Goal: Information Seeking & Learning: Learn about a topic

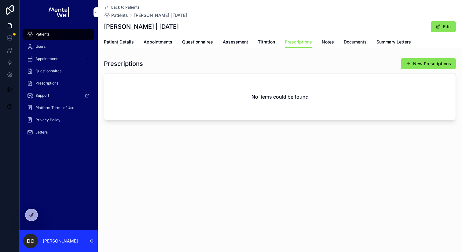
click at [47, 84] on span "Prescriptions" at bounding box center [46, 83] width 23 height 5
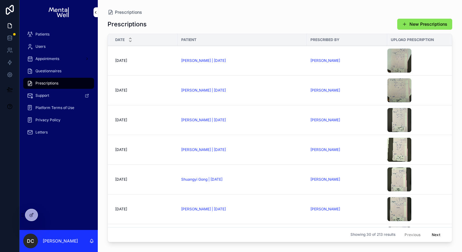
click at [65, 34] on div "Patients" at bounding box center [59, 34] width 64 height 10
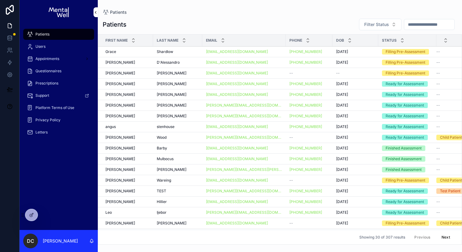
click at [423, 28] on input "scrollable content" at bounding box center [430, 24] width 50 height 9
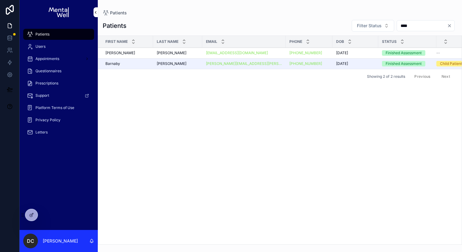
type input "****"
click at [168, 62] on div "[PERSON_NAME]" at bounding box center [178, 63] width 42 height 5
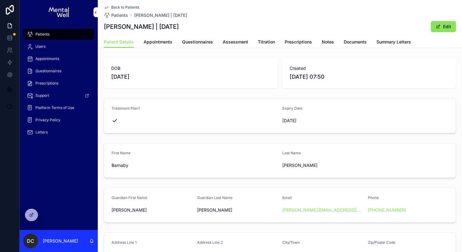
click at [295, 46] on link "Prescriptions" at bounding box center [298, 42] width 27 height 12
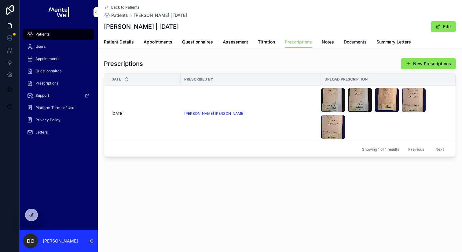
click at [0, 0] on icon "scrollable content" at bounding box center [0, 0] width 0 height 0
click at [401, 176] on div "Back to Patients Patients [PERSON_NAME] | [DATE] [PERSON_NAME] | [DATE] Edit Pr…" at bounding box center [280, 100] width 364 height 201
click at [0, 0] on icon "scrollable content" at bounding box center [0, 0] width 0 height 0
click at [67, 34] on div "Patients" at bounding box center [59, 34] width 64 height 10
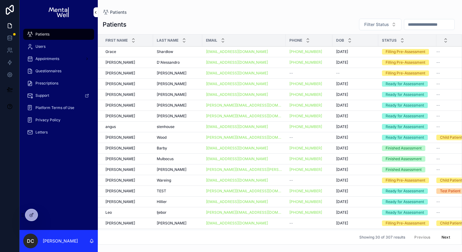
click at [419, 27] on input "scrollable content" at bounding box center [430, 24] width 50 height 9
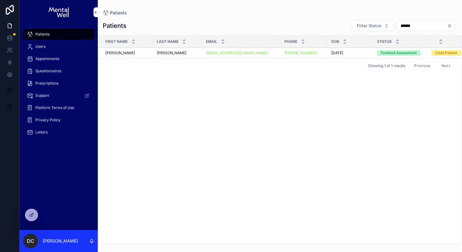
type input "******"
click at [180, 54] on div "[PERSON_NAME] [PERSON_NAME]" at bounding box center [178, 52] width 42 height 5
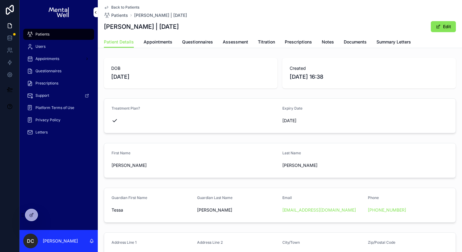
drag, startPoint x: 162, startPoint y: 26, endPoint x: 191, endPoint y: 27, distance: 29.4
click at [179, 27] on h1 "[PERSON_NAME] | [DATE]" at bounding box center [141, 26] width 75 height 9
copy h1 "[DATE]"
click at [53, 35] on div "Patients" at bounding box center [59, 34] width 64 height 10
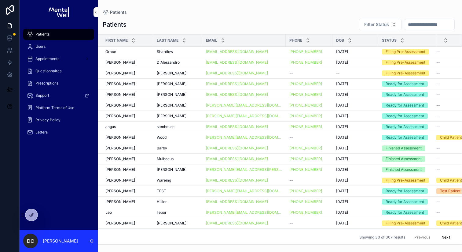
click at [123, 183] on td "[PERSON_NAME]" at bounding box center [125, 180] width 55 height 11
click at [41, 33] on span "Patients" at bounding box center [42, 34] width 14 height 5
click at [411, 25] on input "scrollable content" at bounding box center [430, 24] width 50 height 9
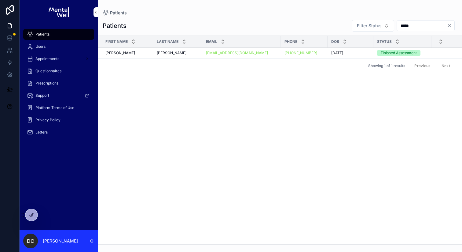
type input "*****"
click at [178, 51] on div "[PERSON_NAME] [PERSON_NAME]" at bounding box center [178, 52] width 42 height 5
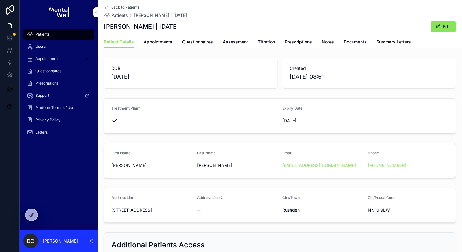
click at [386, 39] on span "Summary Letters" at bounding box center [394, 42] width 35 height 6
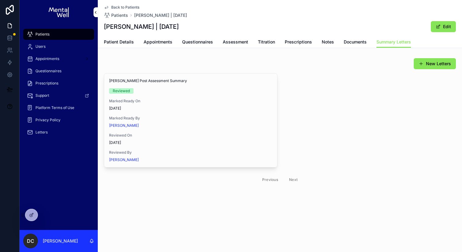
click at [0, 0] on span "View in Google Docs" at bounding box center [0, 0] width 0 height 0
click at [148, 40] on span "Appointments" at bounding box center [158, 42] width 29 height 6
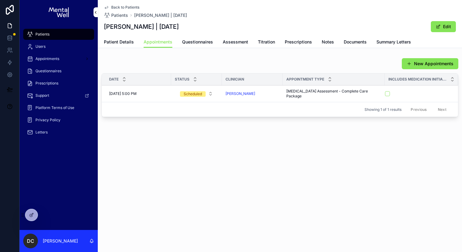
click at [225, 44] on span "Assessment" at bounding box center [235, 42] width 25 height 6
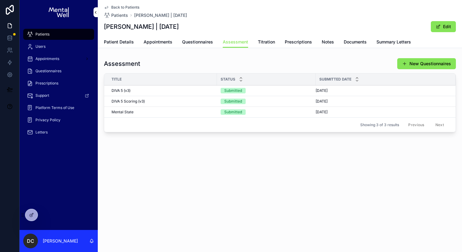
click at [173, 101] on div "DIVA 5 Scoring (v3) DIVA 5 Scoring (v3)" at bounding box center [163, 101] width 102 height 5
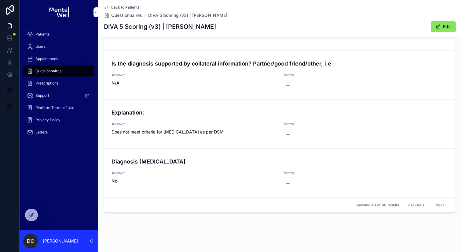
scroll to position [183, 0]
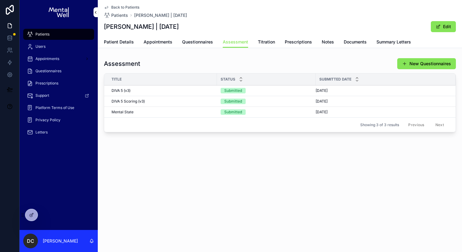
click at [127, 38] on link "Patient Details" at bounding box center [119, 42] width 30 height 12
